Goal: Use online tool/utility: Utilize a website feature to perform a specific function

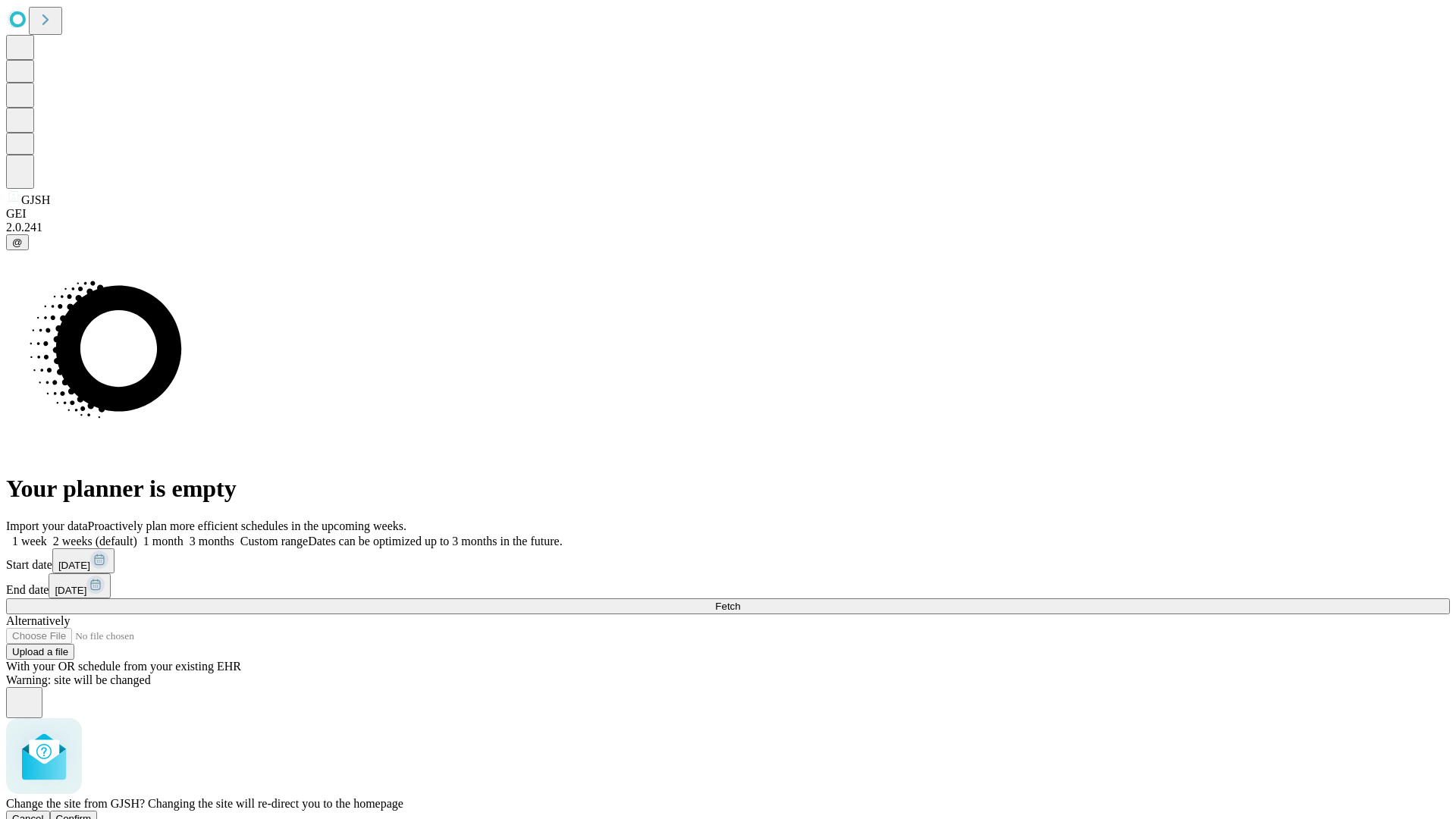
click at [92, 813] on span "Confirm" at bounding box center [73, 818] width 35 height 11
click at [138, 534] on label "2 weeks (default)" at bounding box center [92, 540] width 90 height 13
click at [740, 601] on span "Fetch" at bounding box center [728, 606] width 25 height 11
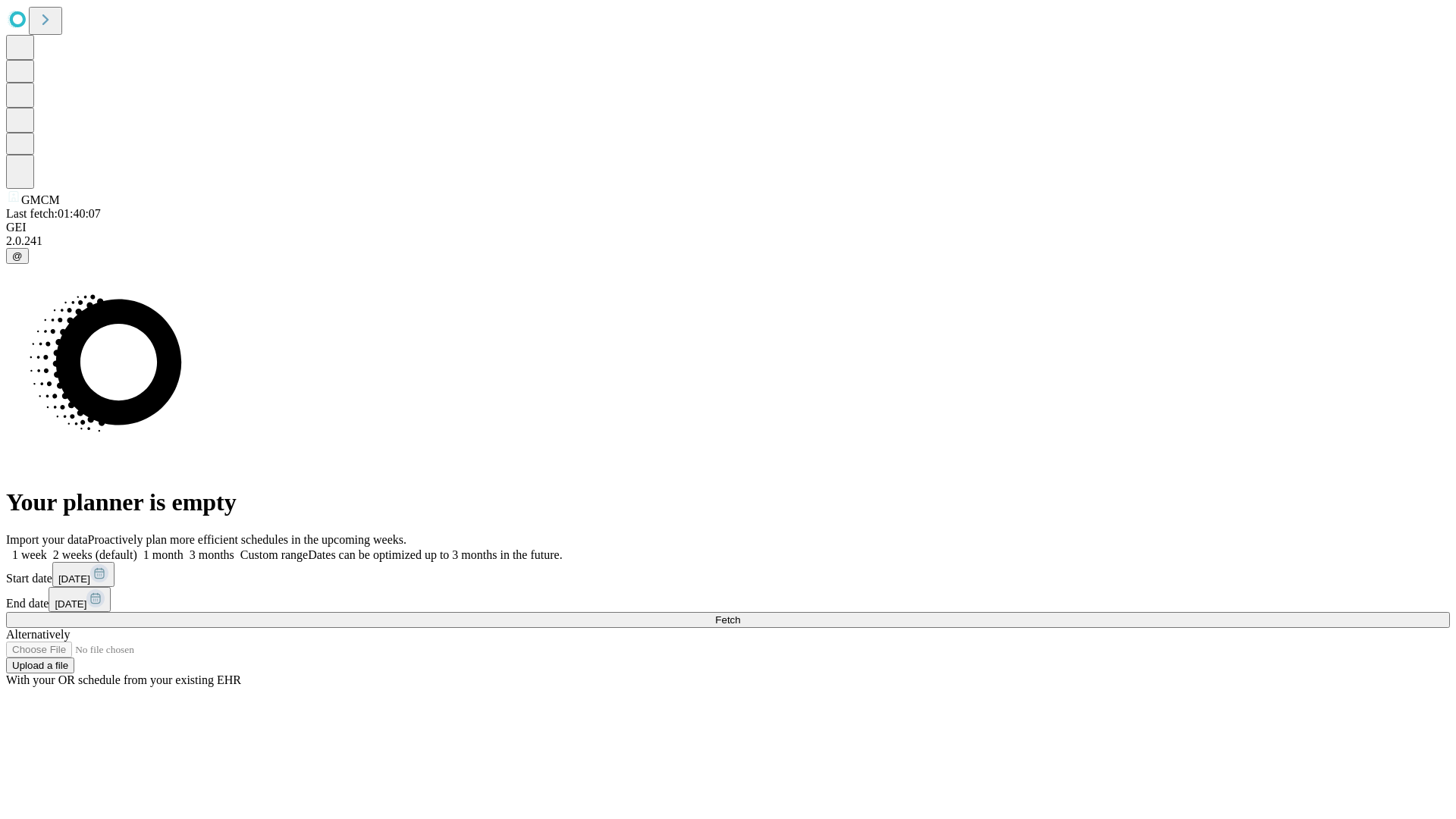
click at [138, 549] on label "2 weeks (default)" at bounding box center [92, 555] width 90 height 13
click at [740, 615] on span "Fetch" at bounding box center [728, 620] width 25 height 11
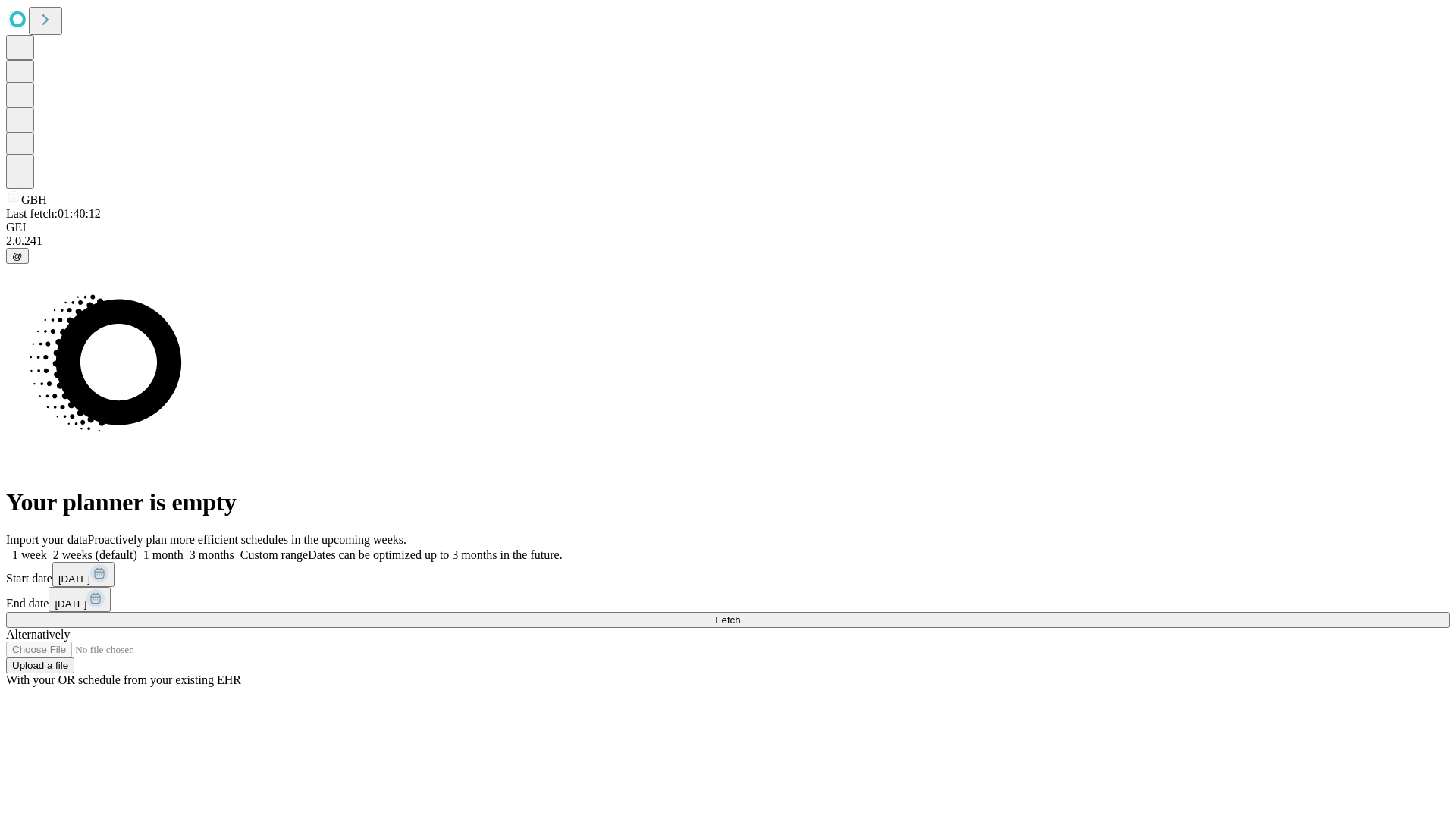
click at [138, 549] on label "2 weeks (default)" at bounding box center [92, 555] width 90 height 13
click at [740, 615] on span "Fetch" at bounding box center [728, 620] width 25 height 11
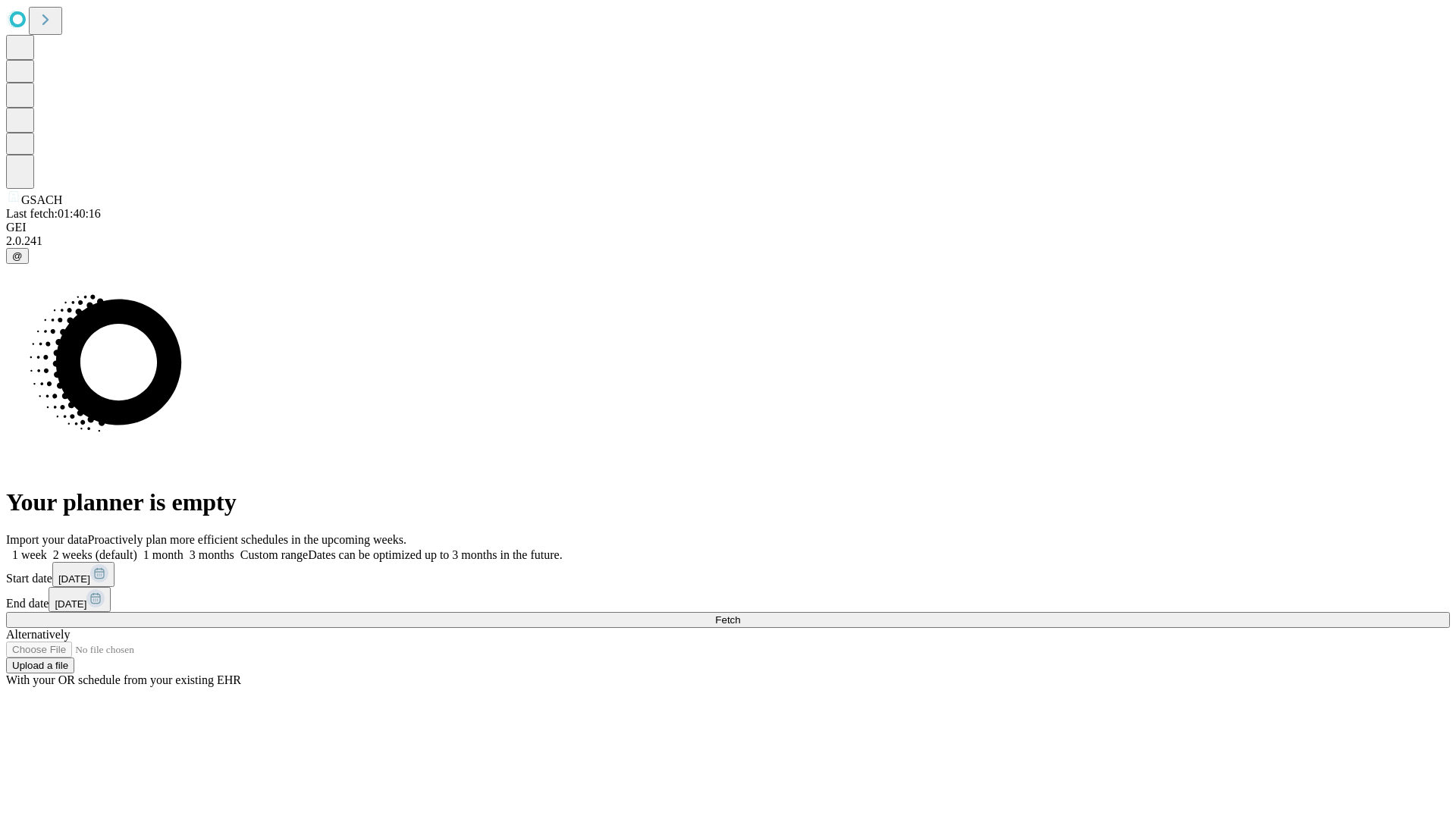
click at [138, 549] on label "2 weeks (default)" at bounding box center [92, 555] width 90 height 13
click at [740, 615] on span "Fetch" at bounding box center [728, 620] width 25 height 11
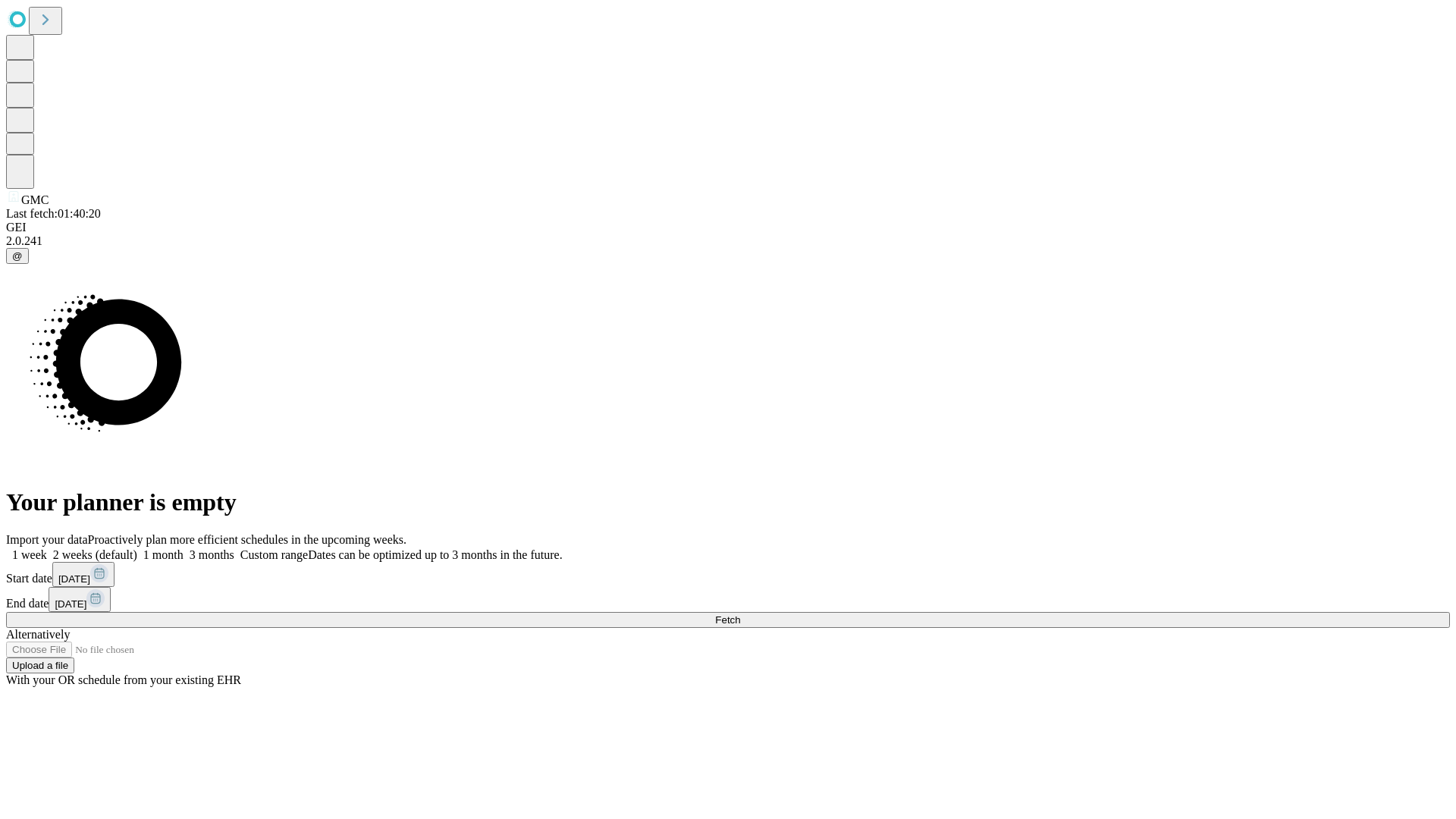
click at [138, 549] on label "2 weeks (default)" at bounding box center [92, 555] width 90 height 13
click at [740, 615] on span "Fetch" at bounding box center [728, 620] width 25 height 11
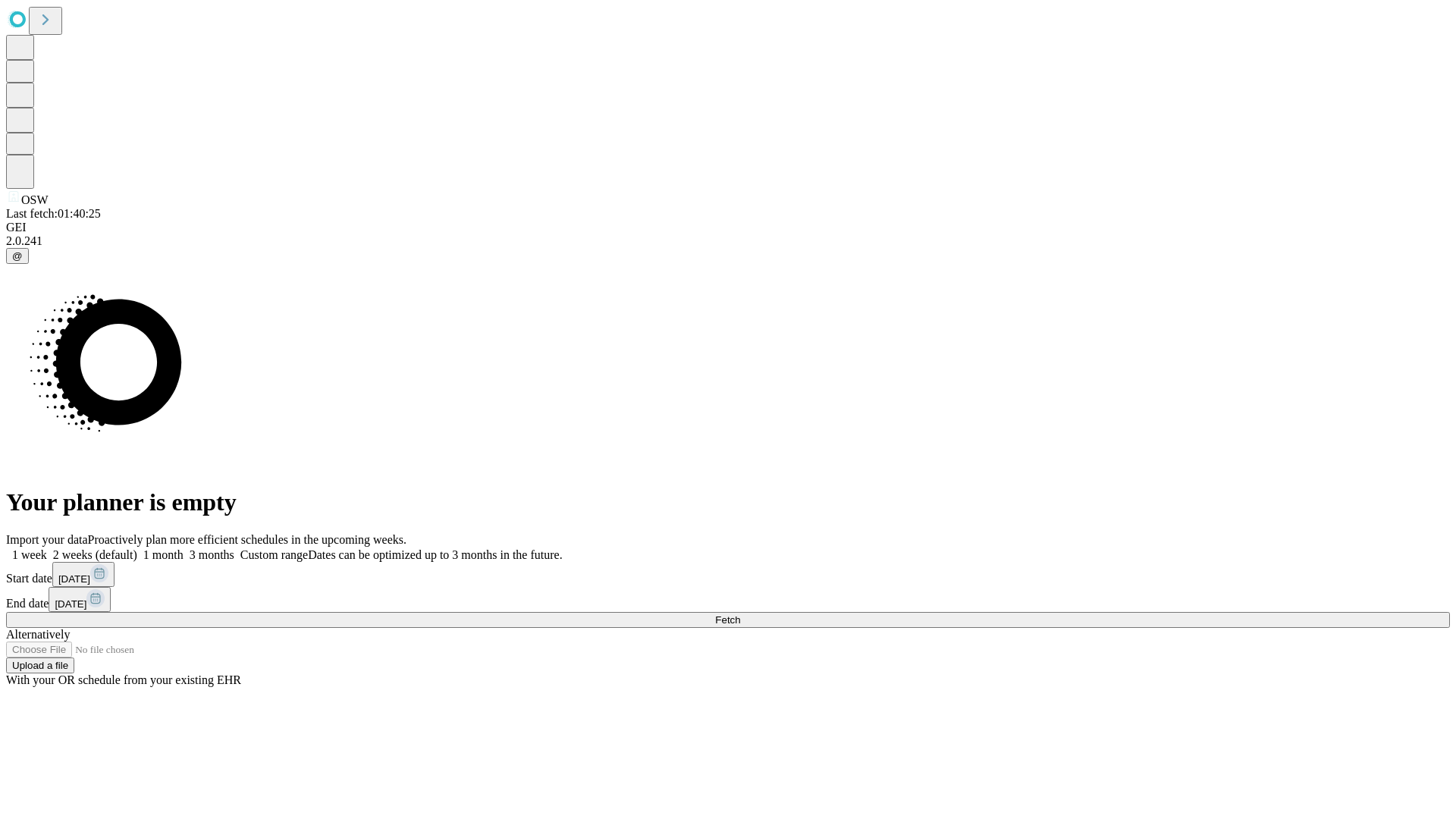
click at [740, 615] on span "Fetch" at bounding box center [728, 620] width 25 height 11
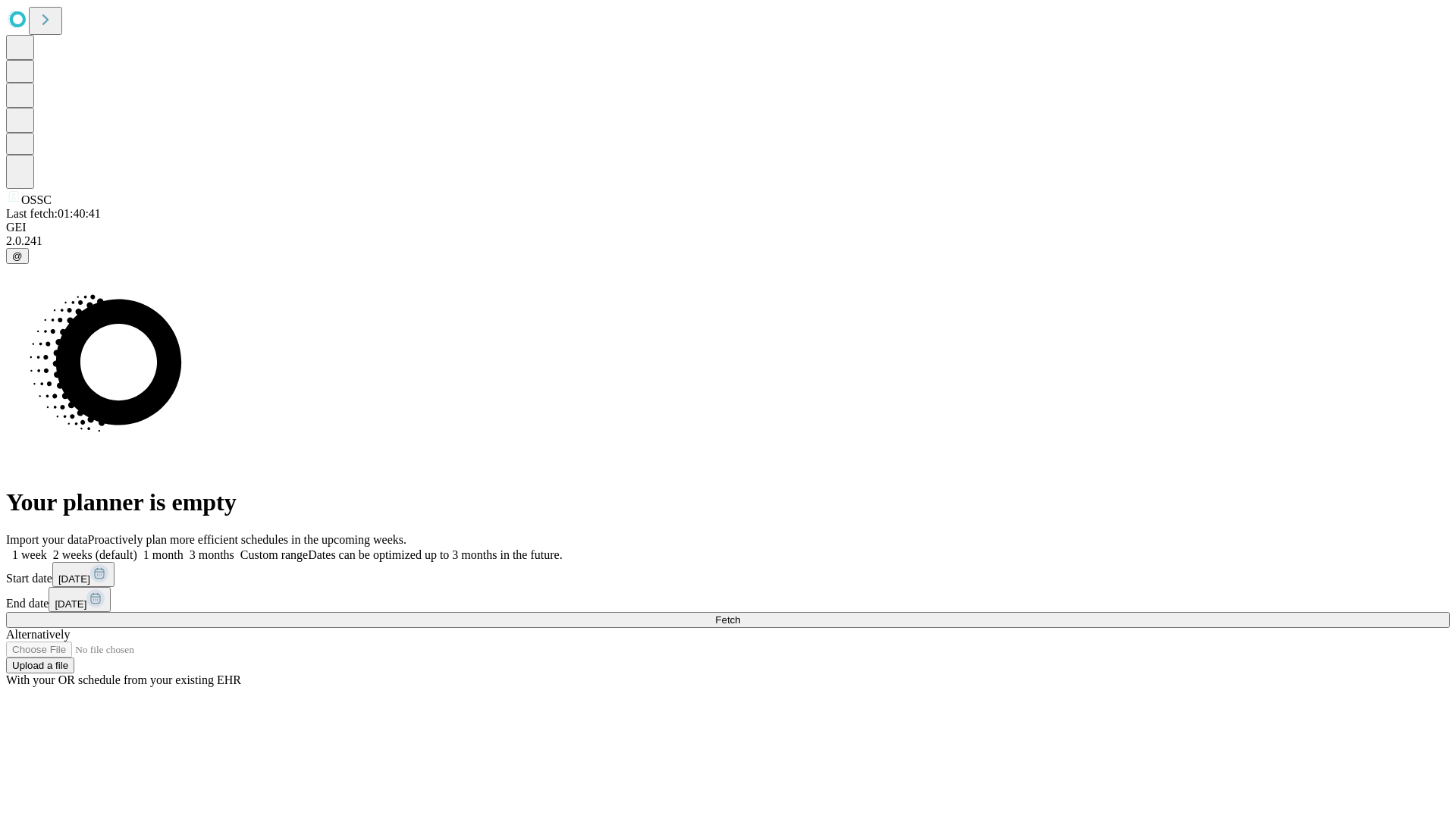
click at [138, 549] on label "2 weeks (default)" at bounding box center [92, 555] width 90 height 13
click at [740, 615] on span "Fetch" at bounding box center [728, 620] width 25 height 11
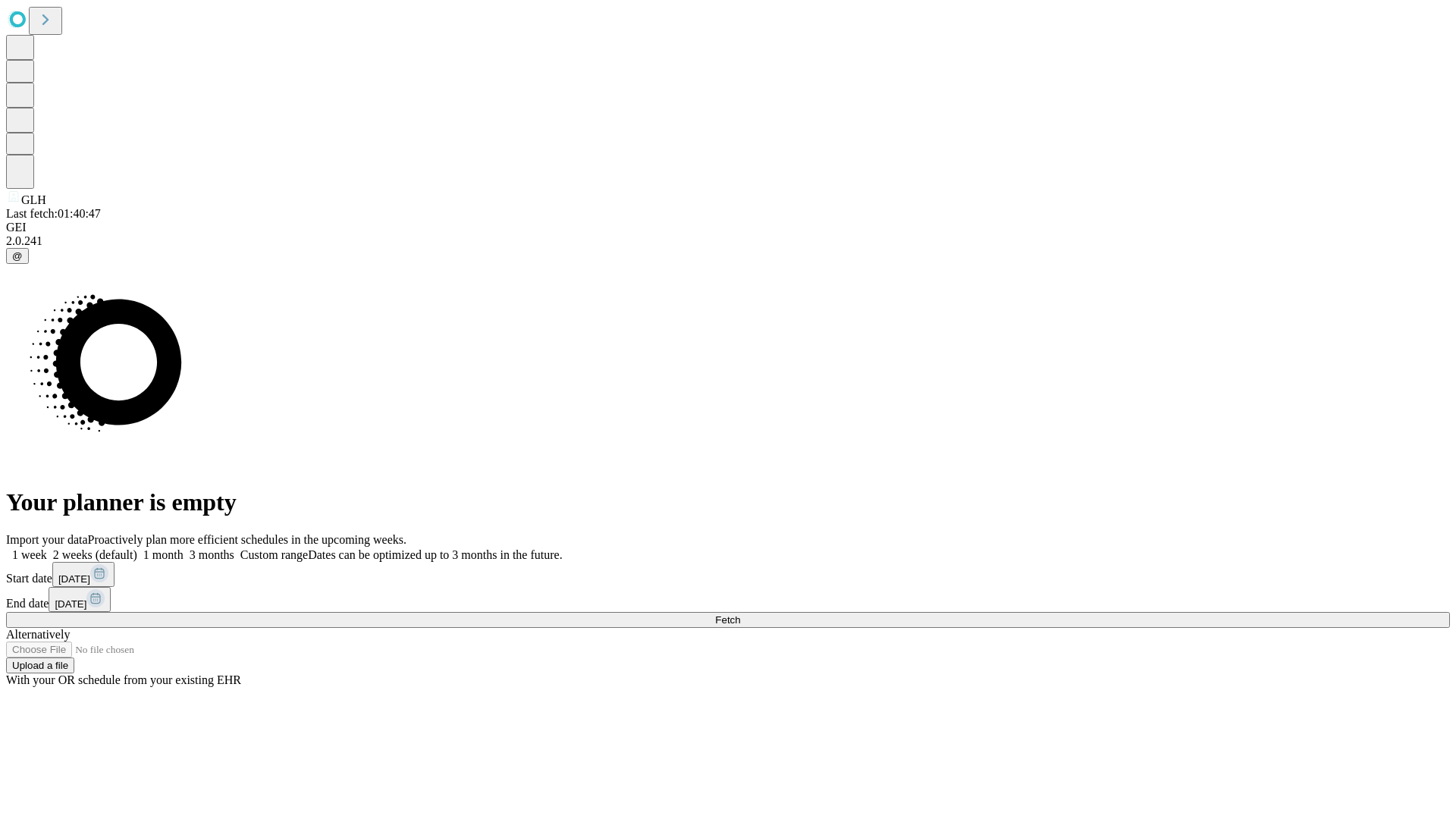
click at [138, 549] on label "2 weeks (default)" at bounding box center [92, 555] width 90 height 13
click at [740, 615] on span "Fetch" at bounding box center [728, 620] width 25 height 11
click at [138, 549] on label "2 weeks (default)" at bounding box center [92, 555] width 90 height 13
click at [740, 615] on span "Fetch" at bounding box center [728, 620] width 25 height 11
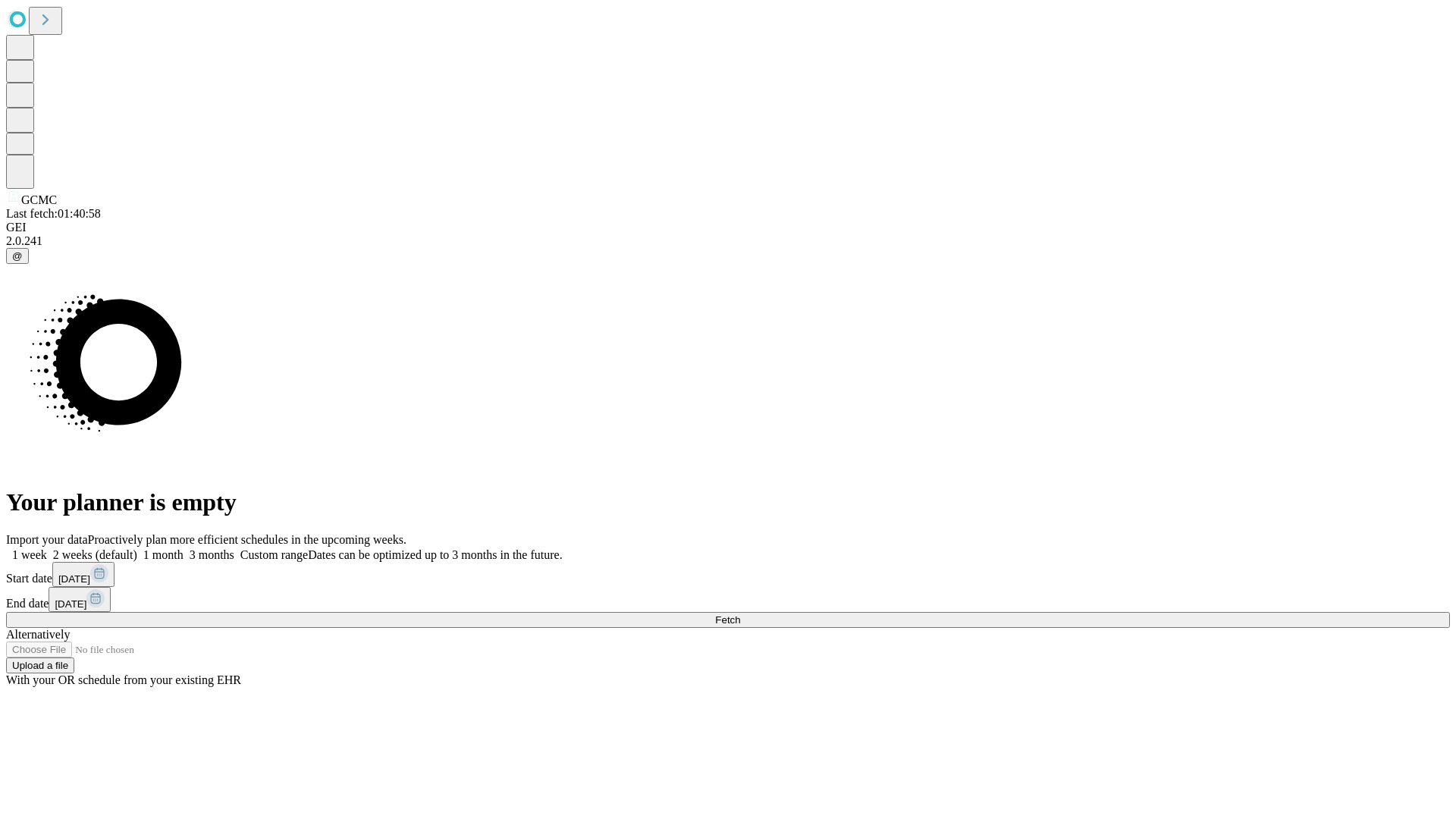
click at [740, 615] on span "Fetch" at bounding box center [728, 620] width 25 height 11
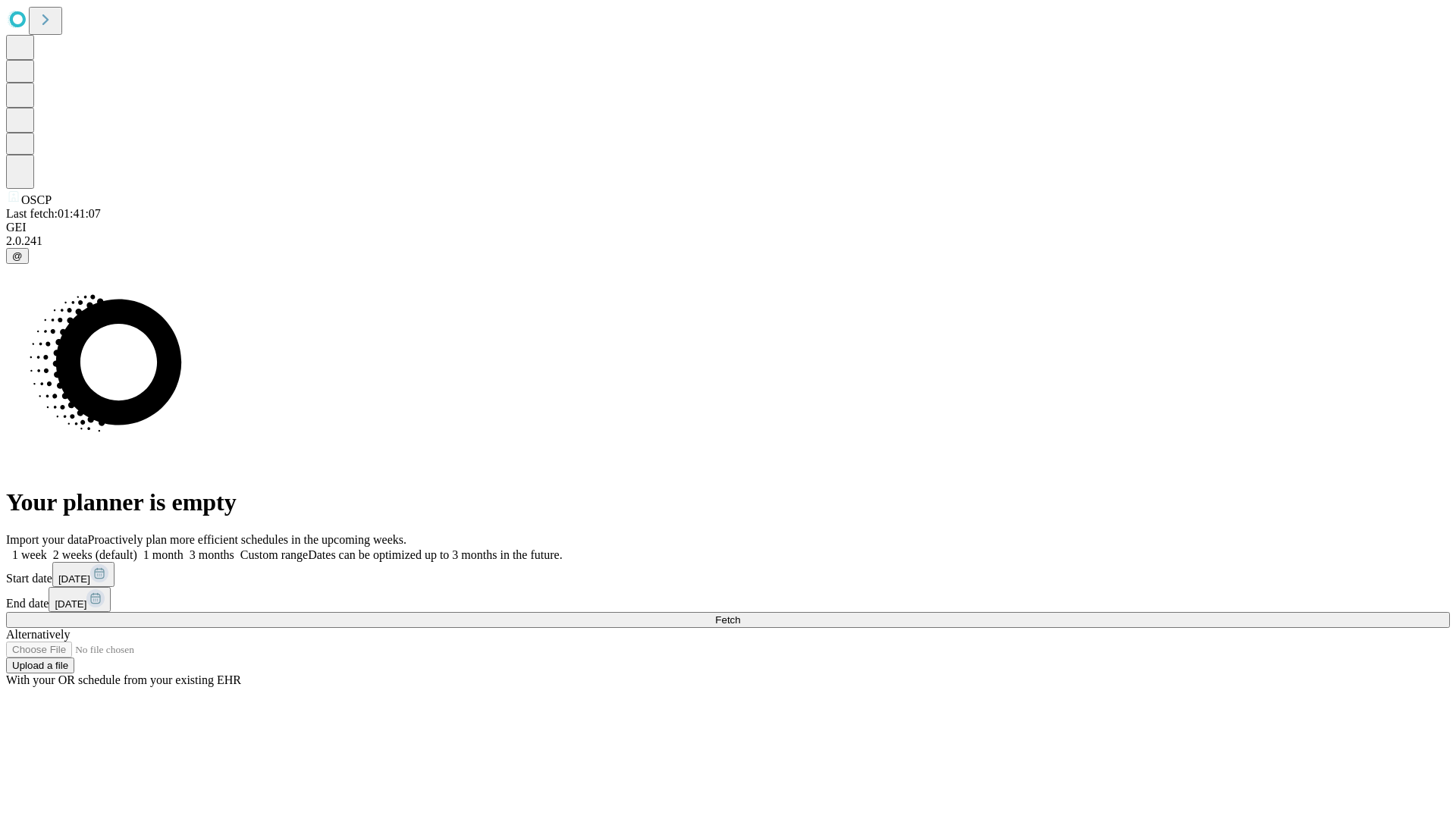
click at [138, 549] on label "2 weeks (default)" at bounding box center [92, 555] width 90 height 13
click at [740, 615] on span "Fetch" at bounding box center [728, 620] width 25 height 11
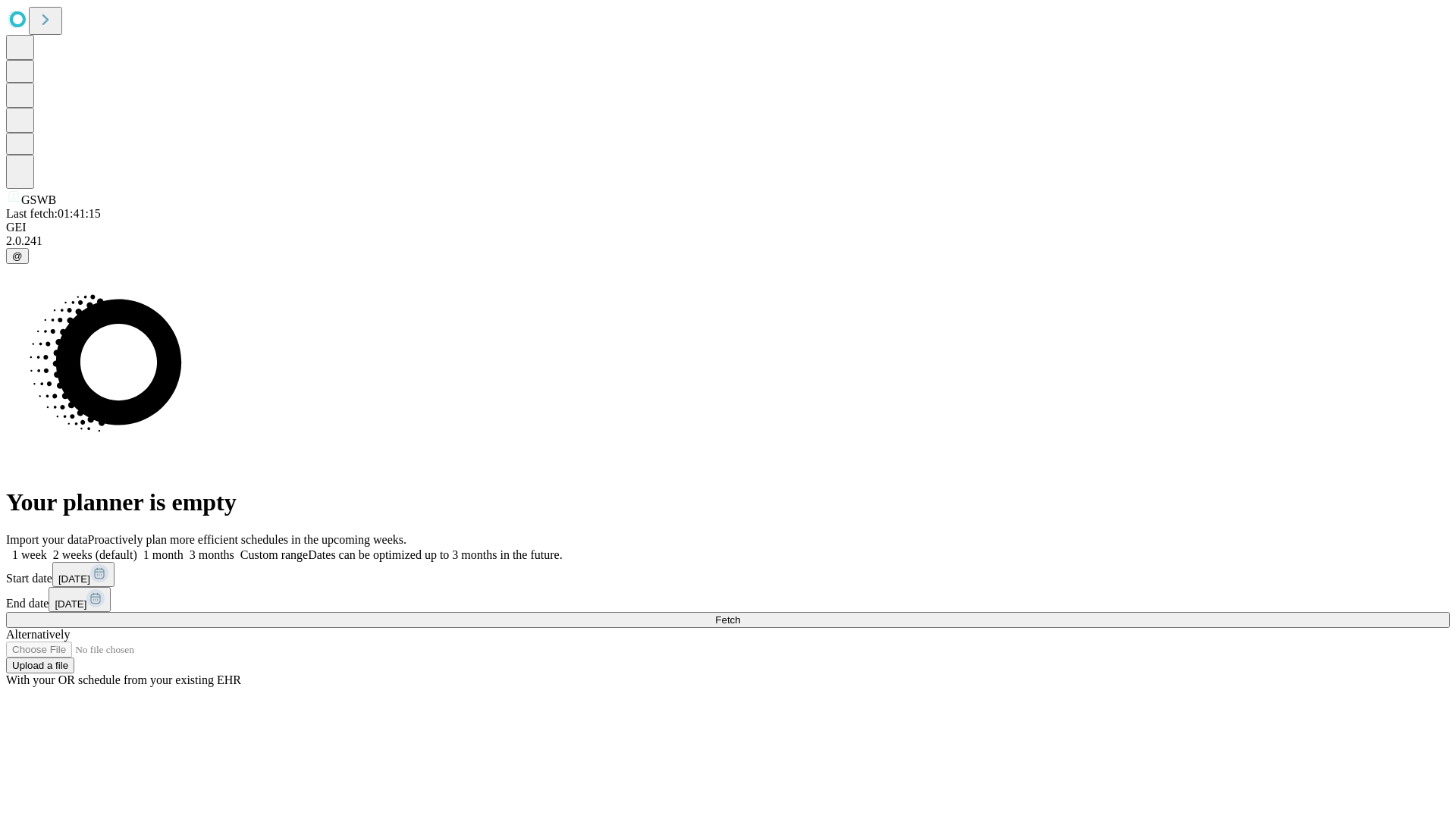
click at [138, 549] on label "2 weeks (default)" at bounding box center [92, 555] width 90 height 13
click at [740, 615] on span "Fetch" at bounding box center [728, 620] width 25 height 11
